Goal: Task Accomplishment & Management: Manage account settings

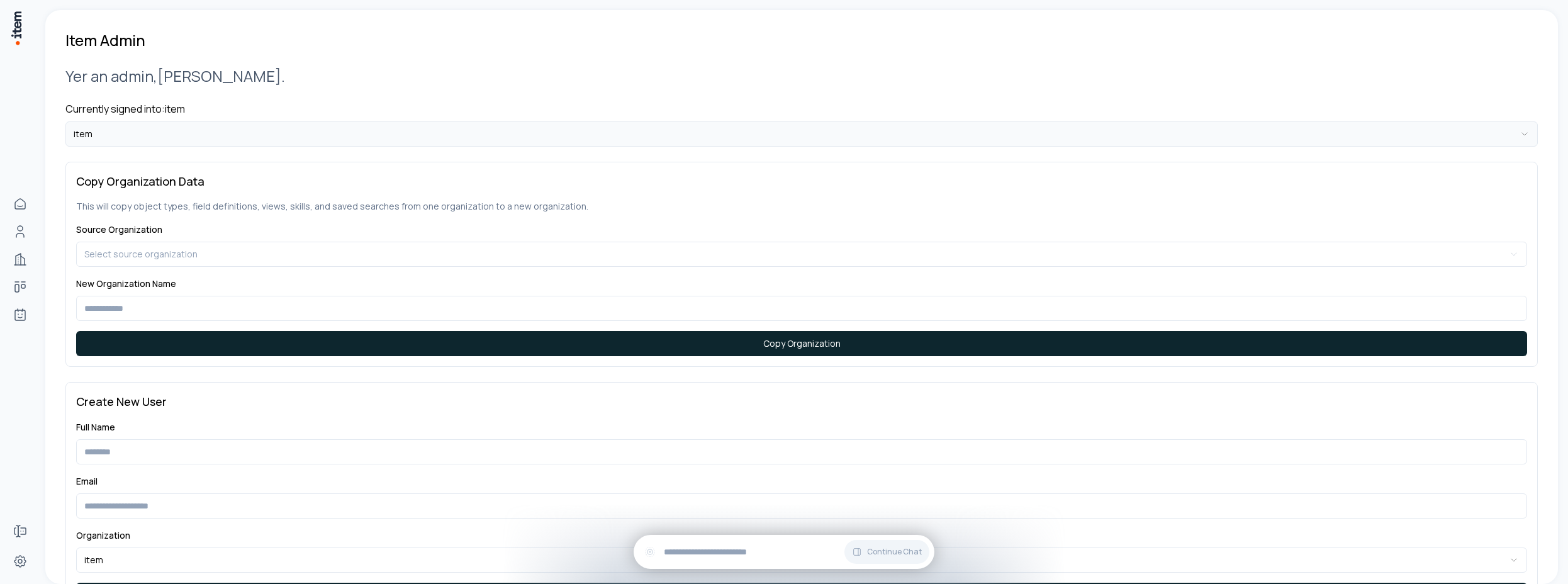
click at [127, 136] on html "**********" at bounding box center [784, 292] width 1568 height 584
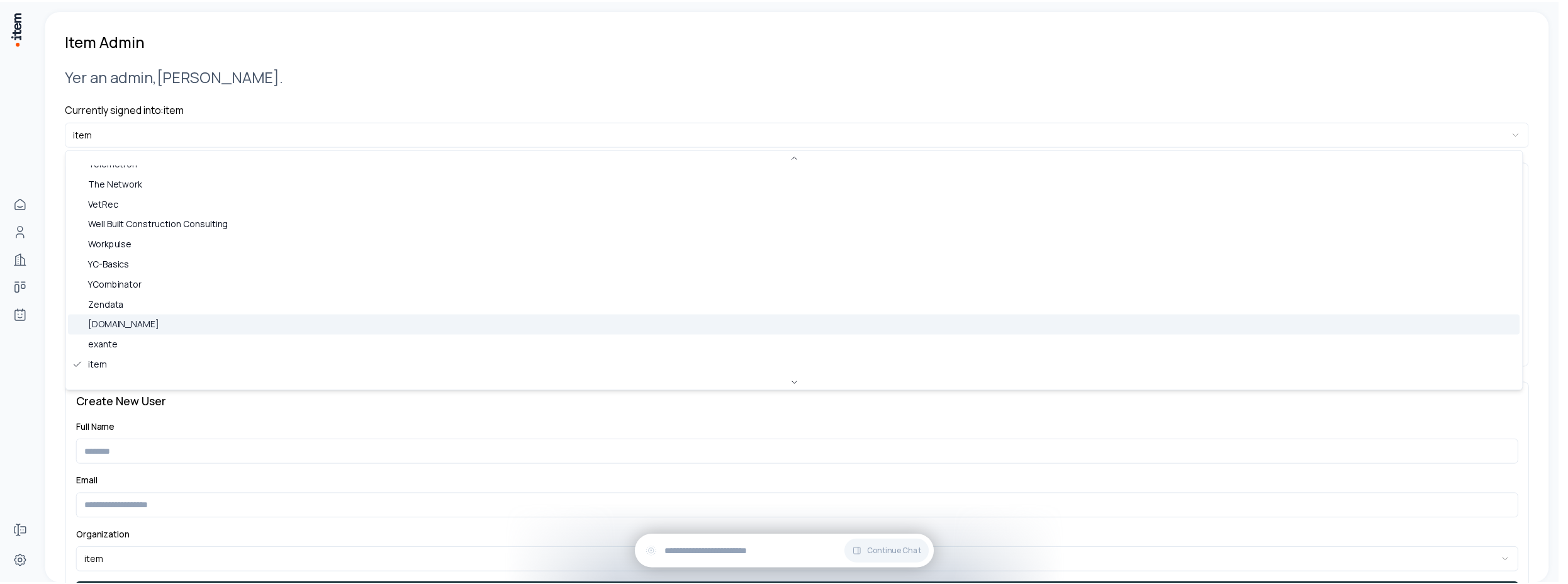
scroll to position [867, 0]
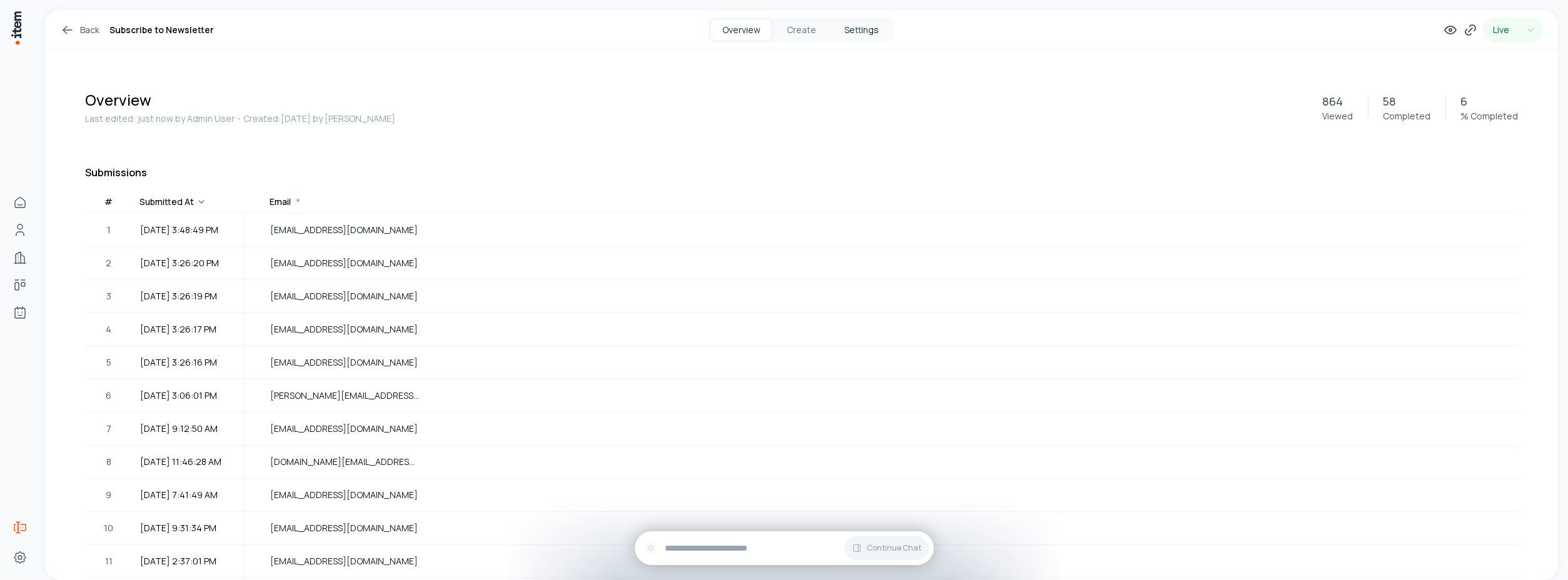
click at [843, 32] on button "Settings" at bounding box center [861, 30] width 60 height 20
